Goal: Transaction & Acquisition: Purchase product/service

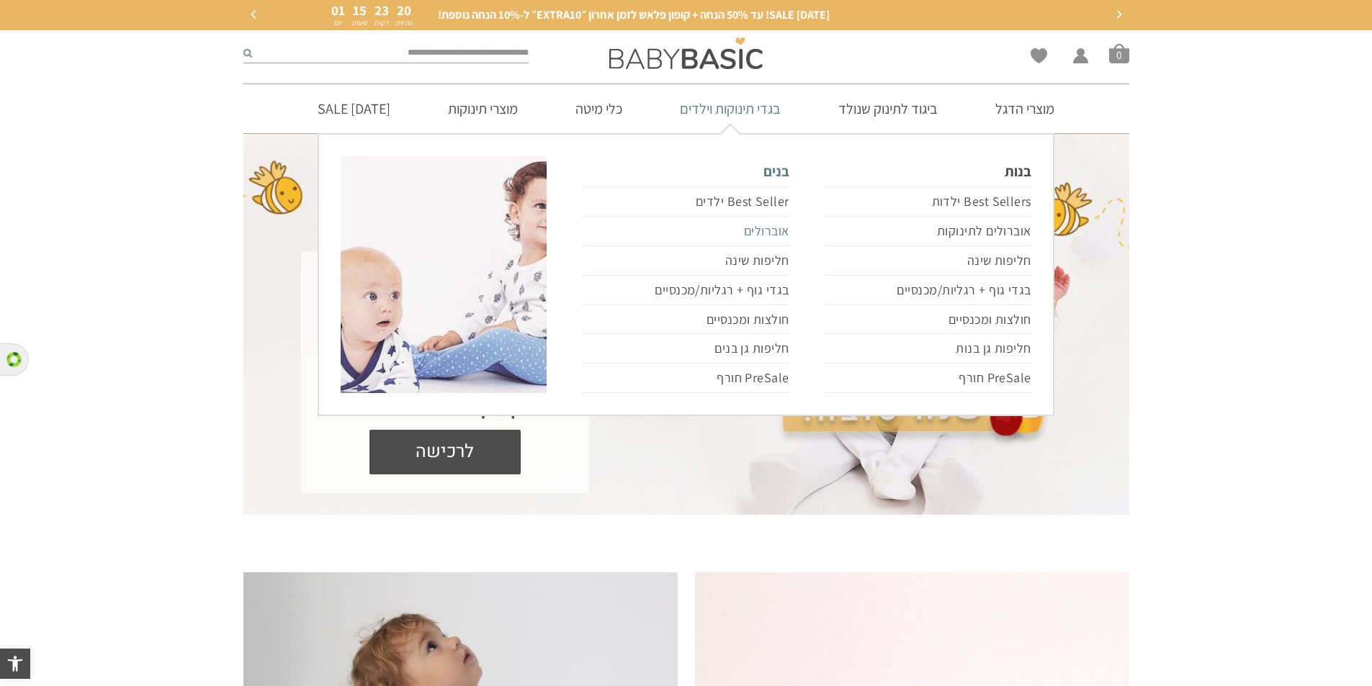
click at [766, 236] on link "אוברולים" at bounding box center [686, 232] width 206 height 30
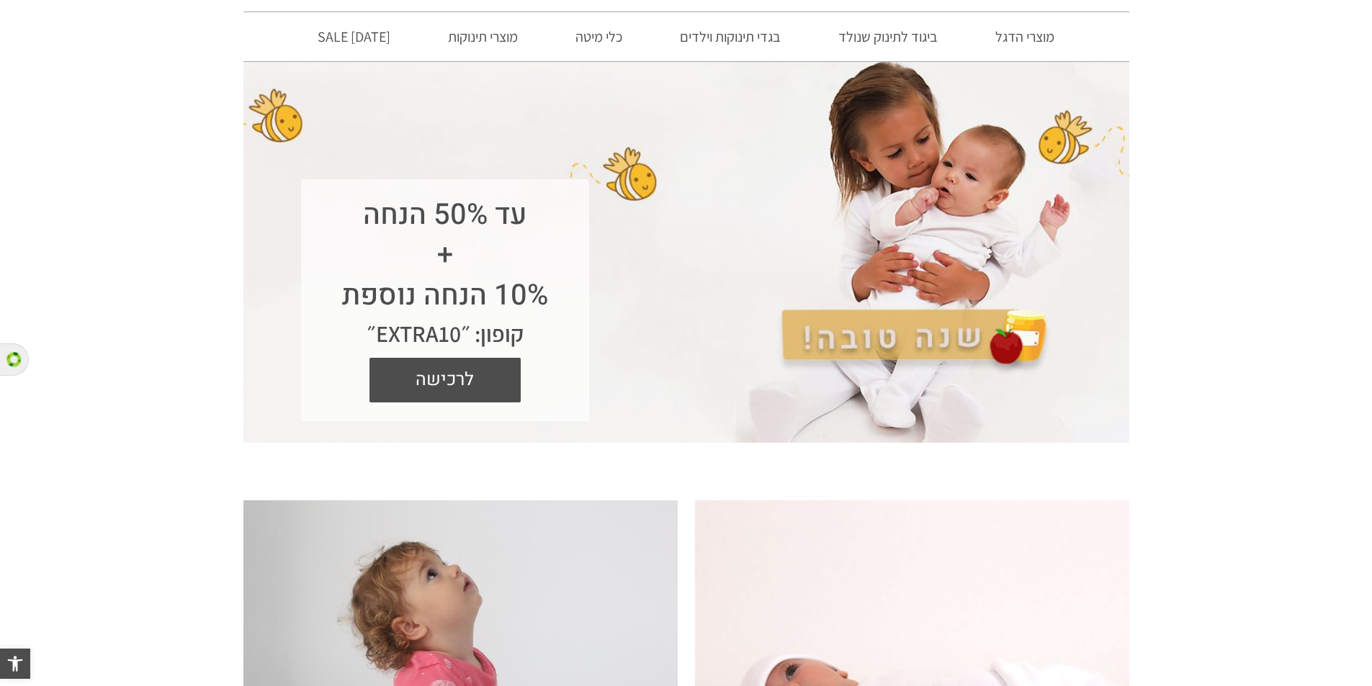
scroll to position [144, 0]
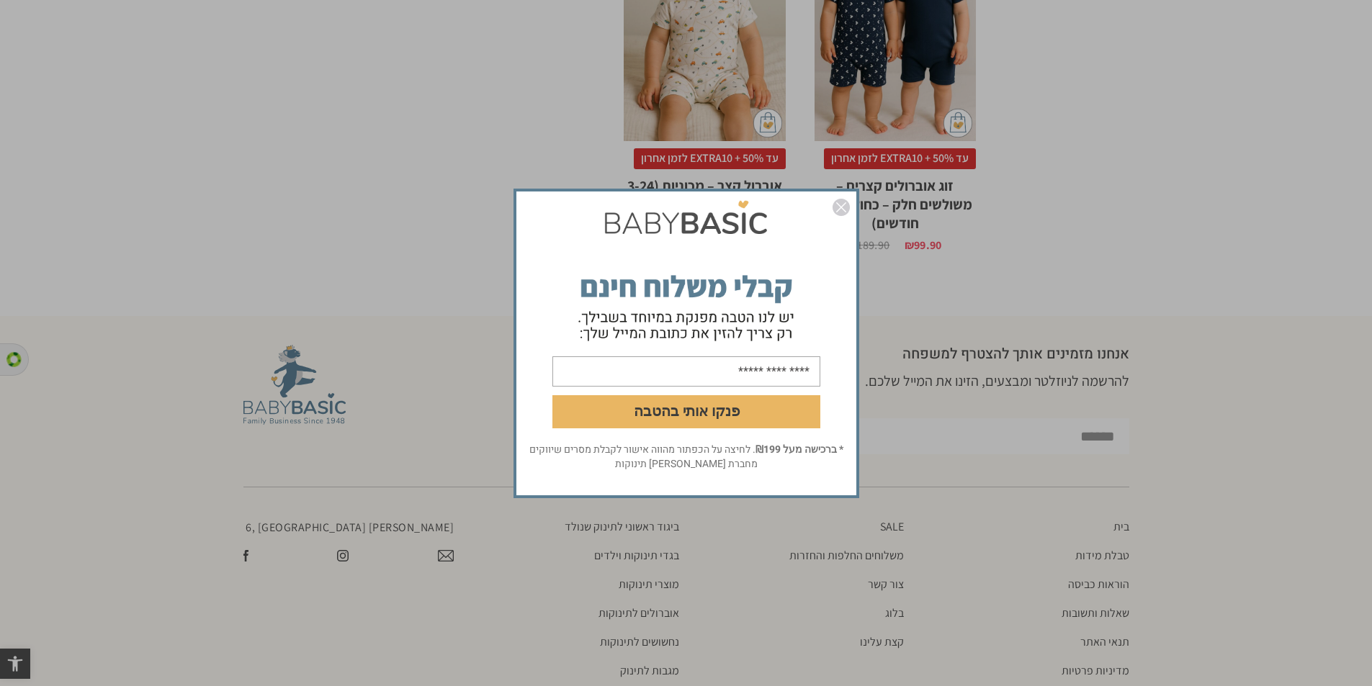
scroll to position [3291, 0]
